Goal: Task Accomplishment & Management: Manage account settings

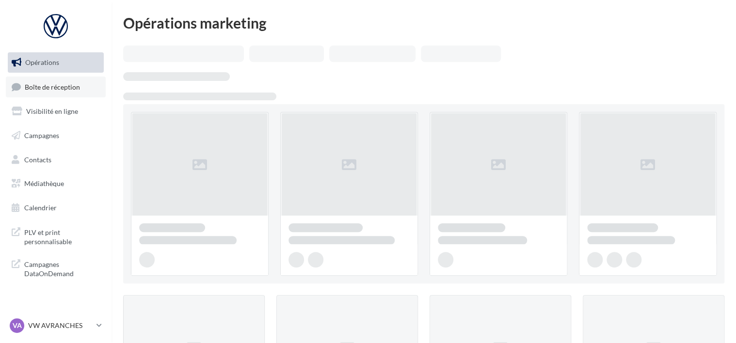
click at [64, 93] on link "Boîte de réception" at bounding box center [56, 87] width 100 height 21
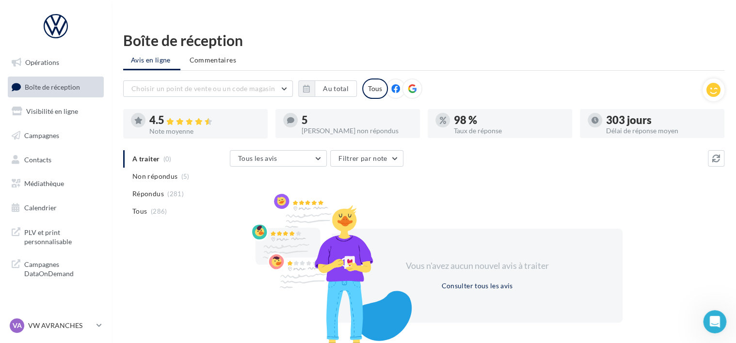
click at [52, 316] on nav "Opérations Boîte de réception Visibilité en ligne Campagnes Contacts Médiathèqu…" at bounding box center [55, 171] width 111 height 343
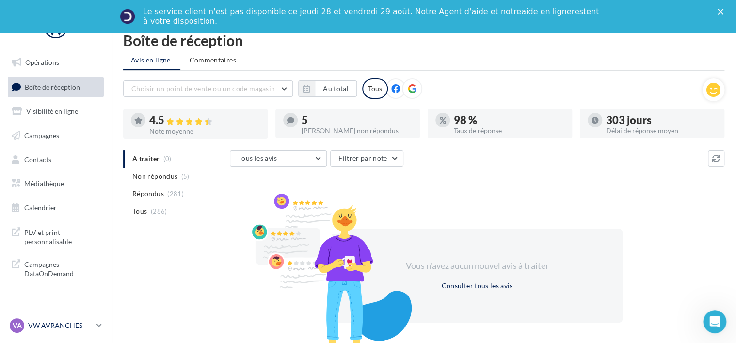
click at [52, 326] on p "VW AVRANCHES" at bounding box center [60, 326] width 64 height 10
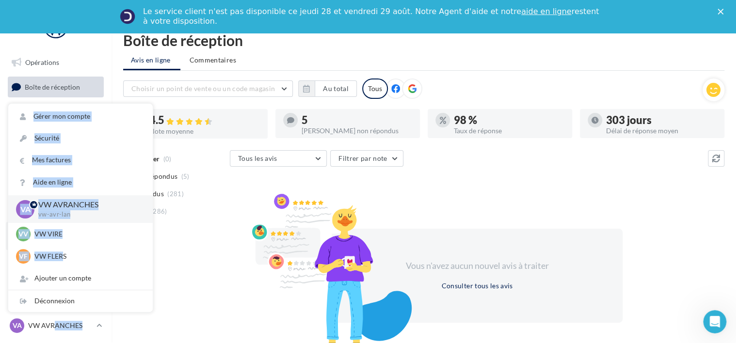
drag, startPoint x: 54, startPoint y: 325, endPoint x: 65, endPoint y: 249, distance: 76.9
click at [65, 317] on div "VA VW AVRANCHES vw-avr-lan Gérer mon compte Sécurité Mes factures Aide en ligne…" at bounding box center [56, 326] width 96 height 18
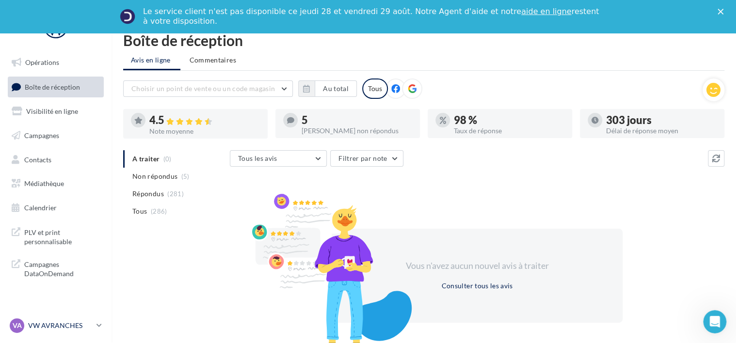
click at [31, 324] on p "VW AVRANCHES" at bounding box center [60, 326] width 64 height 10
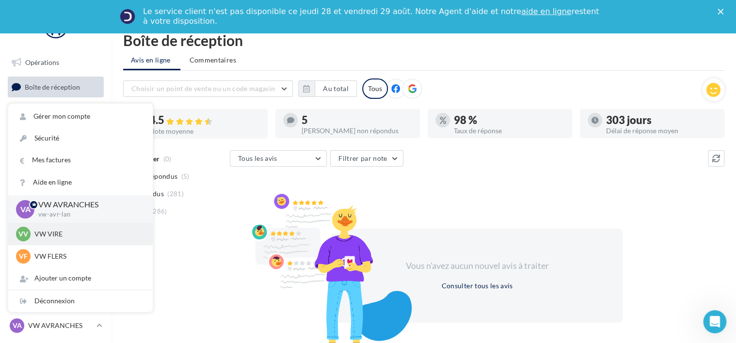
click at [54, 235] on p "VW VIRE" at bounding box center [87, 234] width 107 height 10
